Goal: Task Accomplishment & Management: Manage account settings

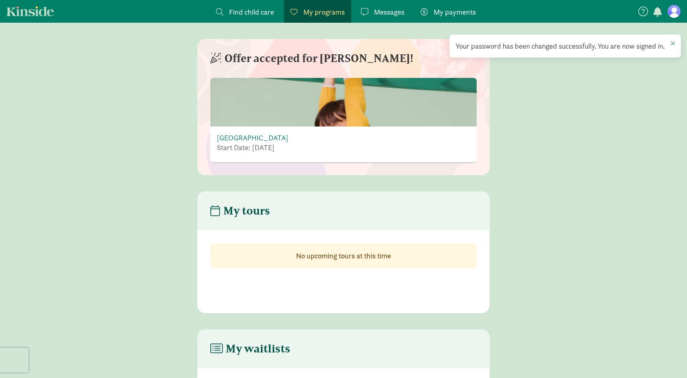
scroll to position [89, 0]
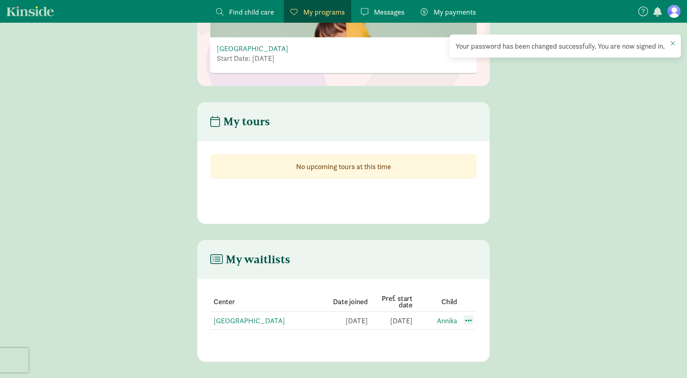
click at [467, 320] on span at bounding box center [468, 320] width 10 height 10
click at [474, 338] on div "Edit preferences" at bounding box center [496, 337] width 73 height 17
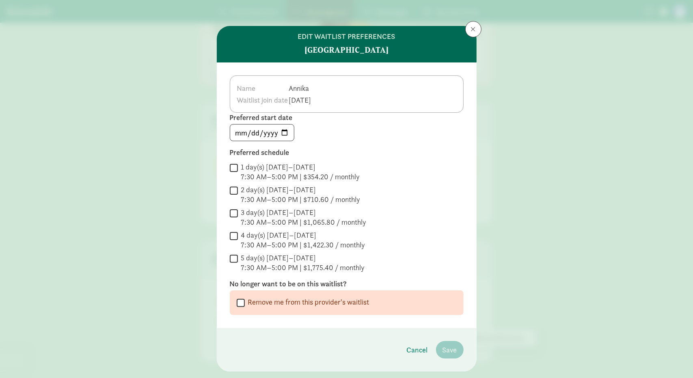
drag, startPoint x: 239, startPoint y: 301, endPoint x: 247, endPoint y: 302, distance: 7.3
click at [239, 301] on input "Remove me from this provider's waitlist" at bounding box center [241, 302] width 8 height 11
checkbox input "true"
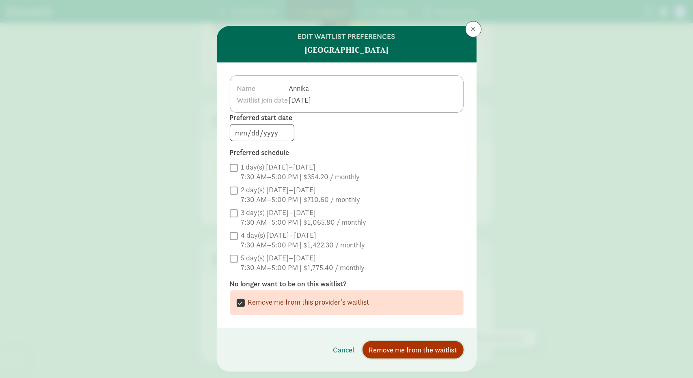
click at [442, 349] on span "Remove me from the waitlist" at bounding box center [413, 349] width 88 height 11
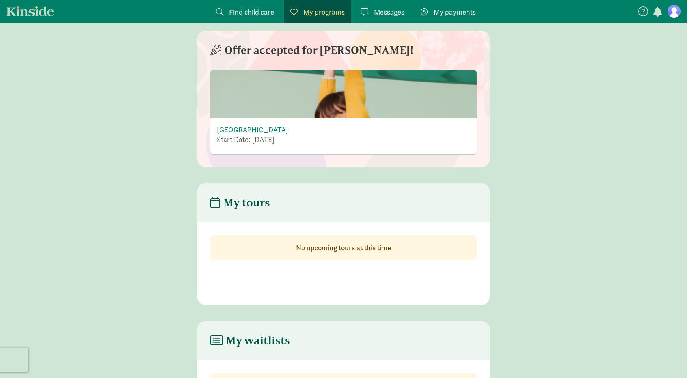
scroll to position [0, 0]
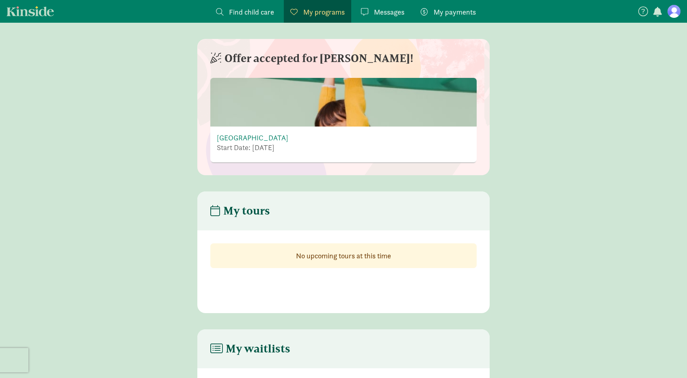
click at [674, 15] on figure at bounding box center [673, 11] width 13 height 13
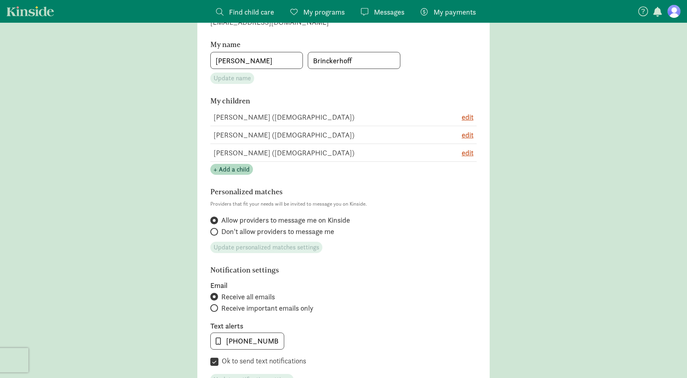
scroll to position [243, 0]
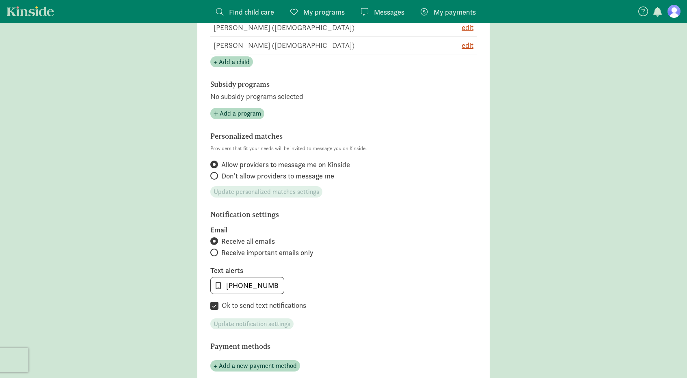
drag, startPoint x: 220, startPoint y: 340, endPoint x: 224, endPoint y: 337, distance: 4.4
click at [221, 339] on section "Profile photo Upload photo Email [EMAIL_ADDRESS][DOMAIN_NAME] My name [PERSON_N…" at bounding box center [343, 124] width 292 height 581
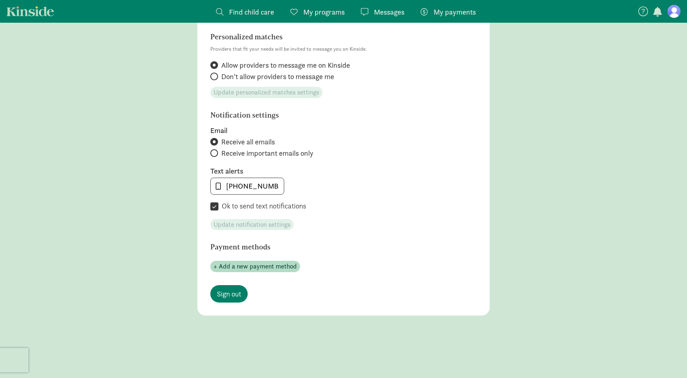
scroll to position [365, 0]
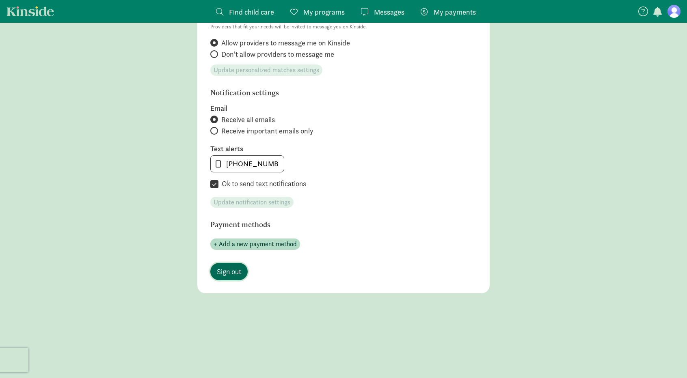
click at [233, 273] on span "Sign out" at bounding box center [229, 271] width 24 height 11
